Goal: Information Seeking & Learning: Learn about a topic

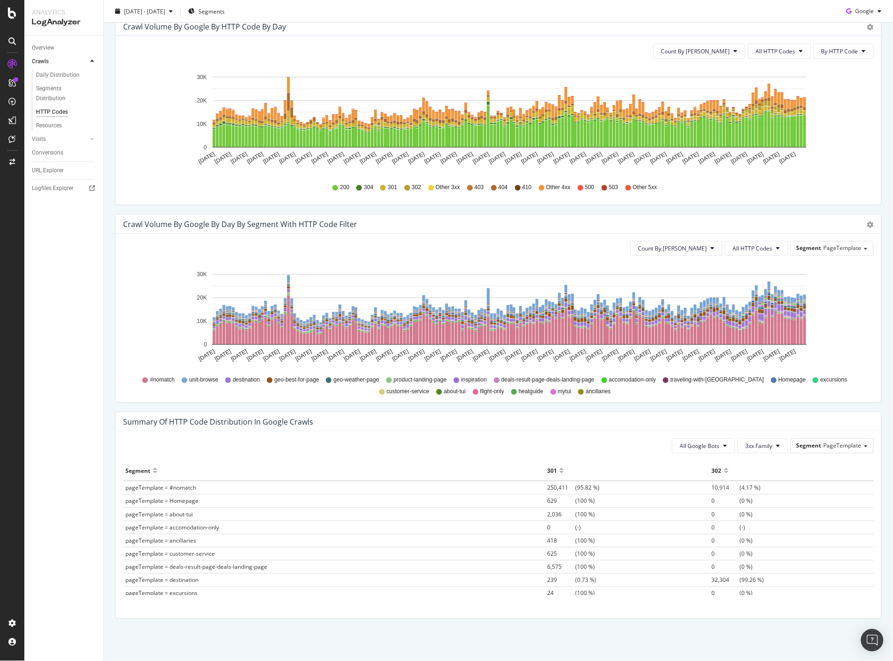
scroll to position [124, 0]
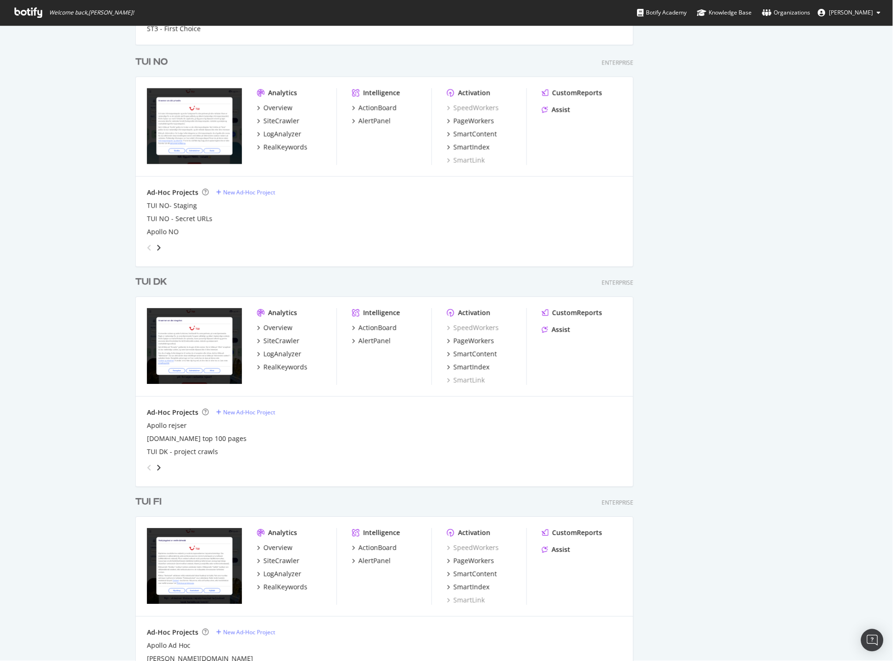
scroll to position [884, 0]
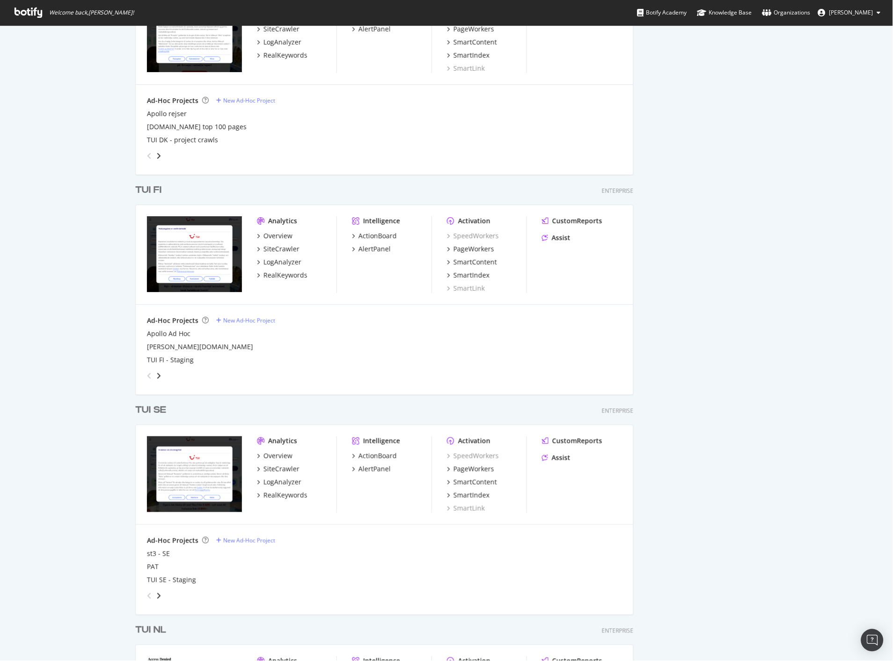
click at [148, 189] on div "TUI FI" at bounding box center [148, 190] width 26 height 14
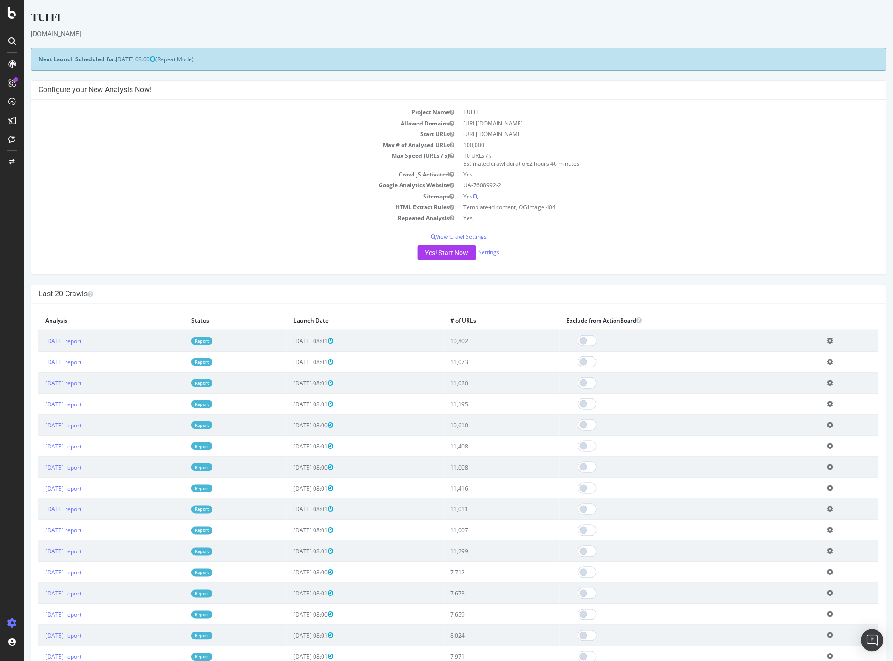
click at [212, 339] on link "Report" at bounding box center [201, 341] width 21 height 8
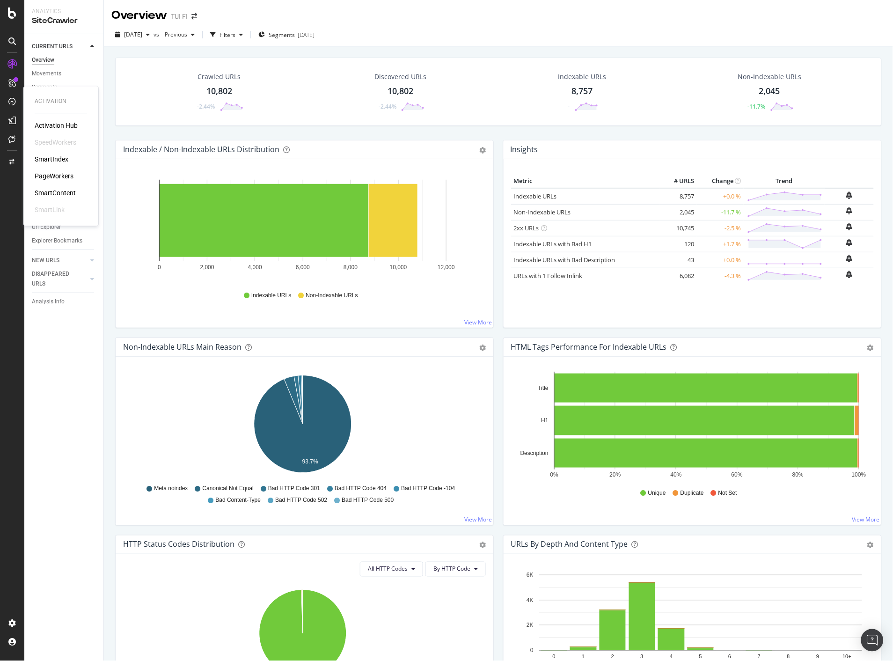
click at [58, 174] on div "PageWorkers" at bounding box center [54, 176] width 39 height 9
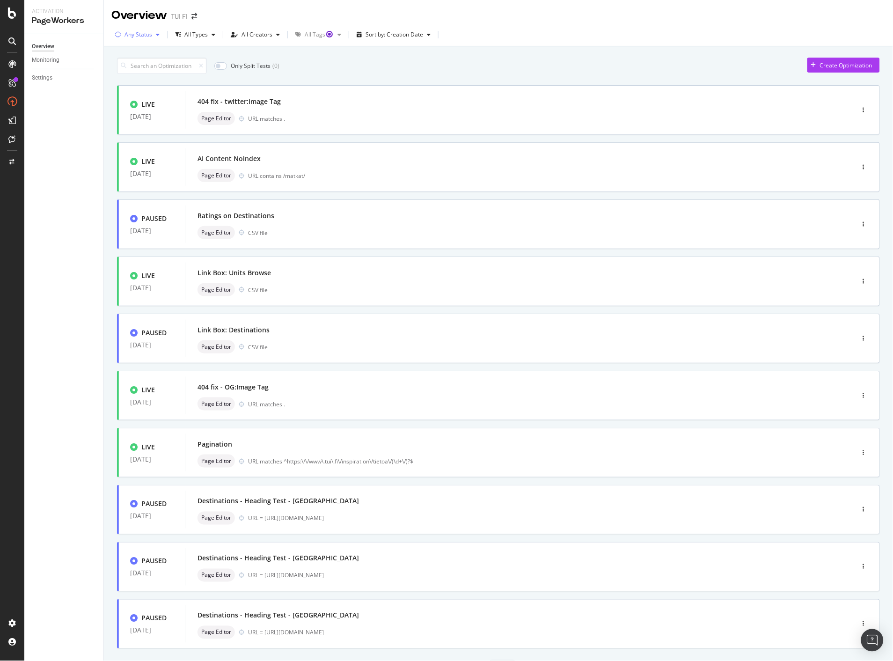
click at [155, 36] on div "button" at bounding box center [157, 35] width 11 height 6
click at [132, 66] on div "Live" at bounding box center [136, 70] width 10 height 8
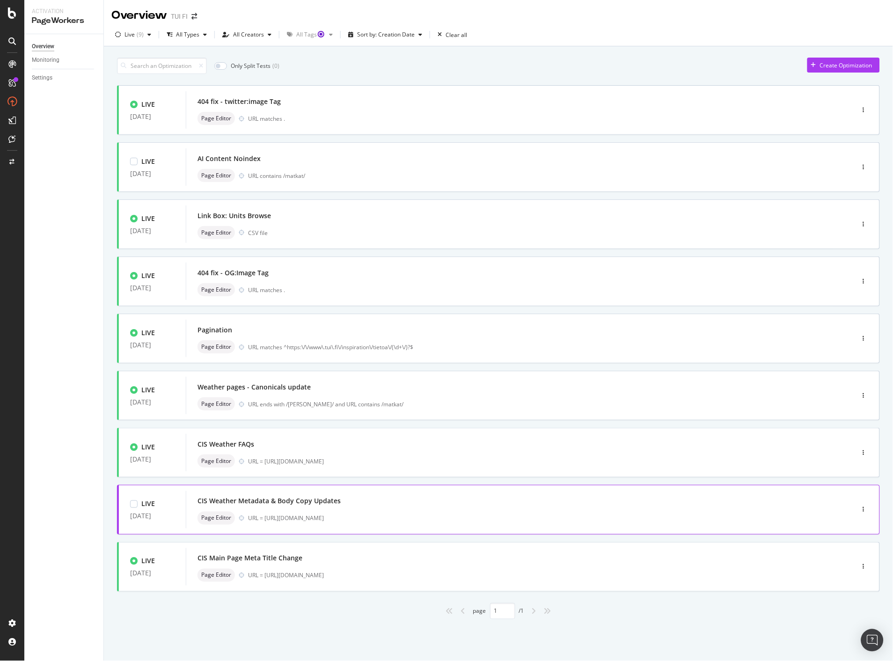
click at [306, 502] on div "CIS Weather Metadata & Body Copy Updates" at bounding box center [268, 501] width 143 height 9
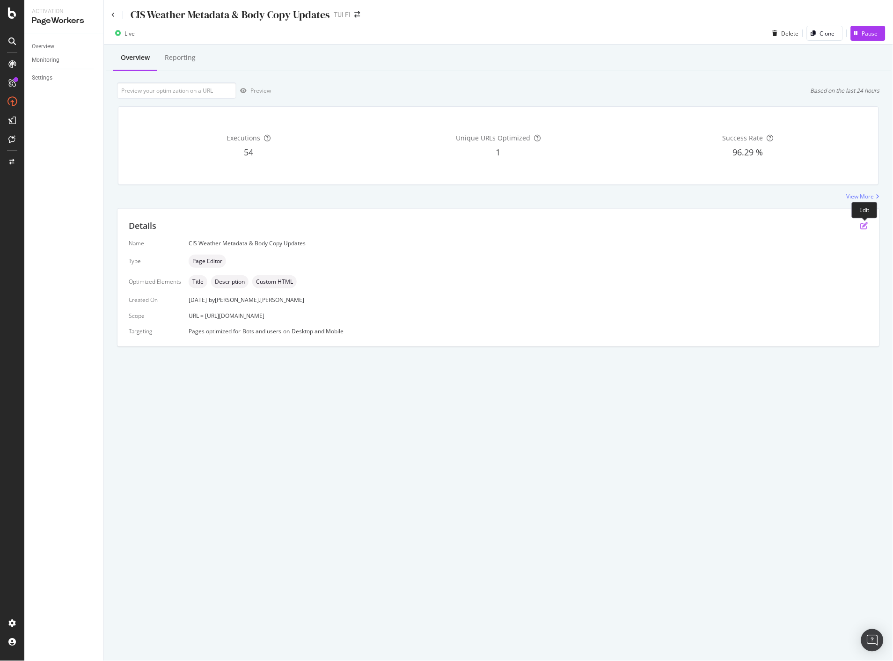
click at [862, 227] on icon "pen-to-square" at bounding box center [864, 225] width 7 height 7
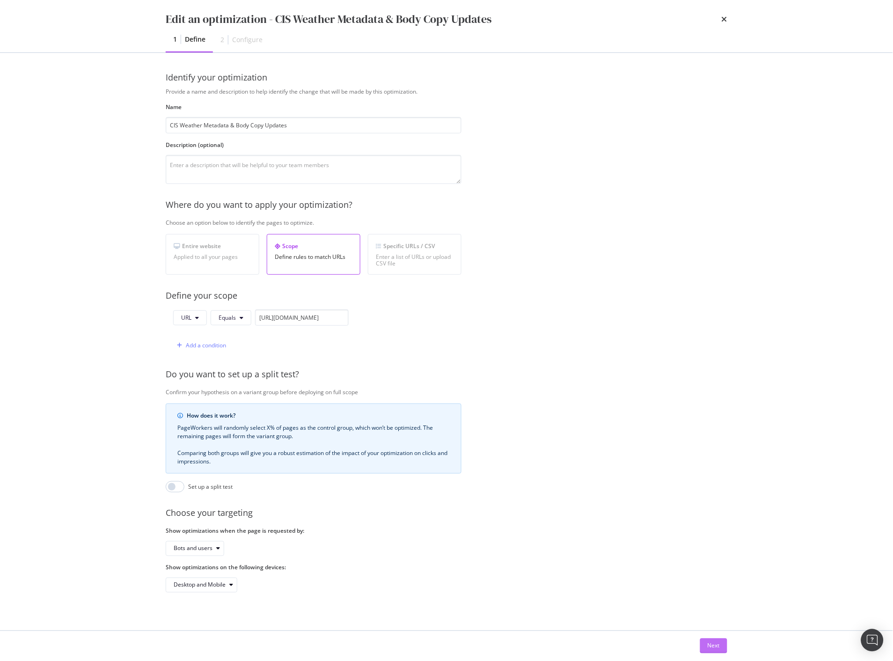
click at [709, 639] on div "Next" at bounding box center [714, 646] width 12 height 14
